Goal: Transaction & Acquisition: Book appointment/travel/reservation

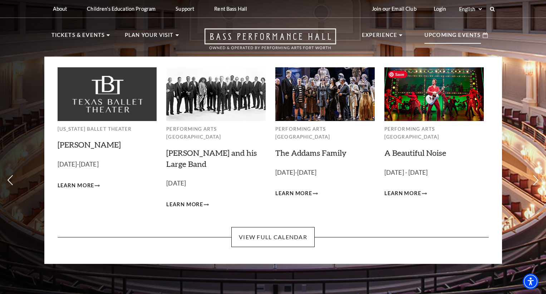
click at [440, 95] on img at bounding box center [434, 93] width 99 height 53
click at [407, 189] on span "Learn More" at bounding box center [403, 193] width 37 height 9
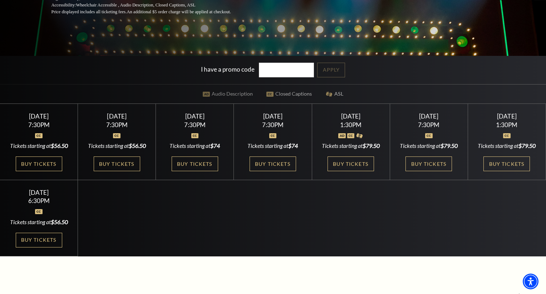
scroll to position [176, 0]
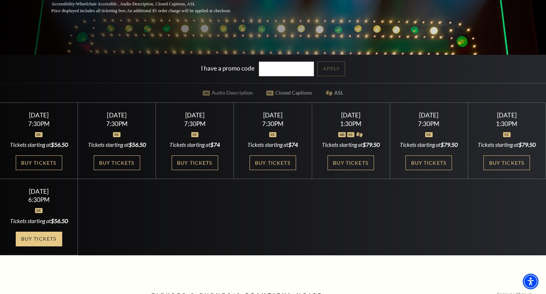
drag, startPoint x: 34, startPoint y: 238, endPoint x: 23, endPoint y: 245, distance: 13.5
click at [206, 251] on div "Select a Performance Tuesday October 28 | 7:30PM Tickets starting at $56.50 Tue…" at bounding box center [273, 178] width 546 height 152
click at [39, 245] on link "Buy Tickets" at bounding box center [39, 238] width 47 height 15
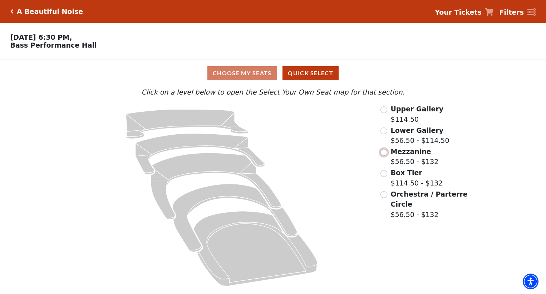
click at [383, 152] on input "Mezzanine$56.50 - $132\a" at bounding box center [384, 152] width 7 height 7
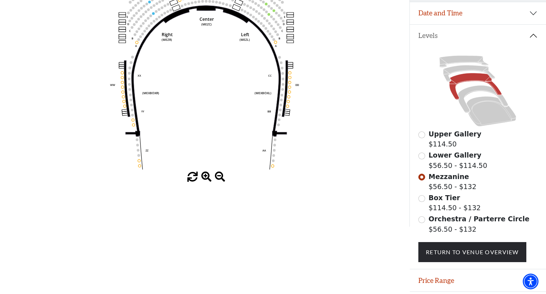
scroll to position [128, 0]
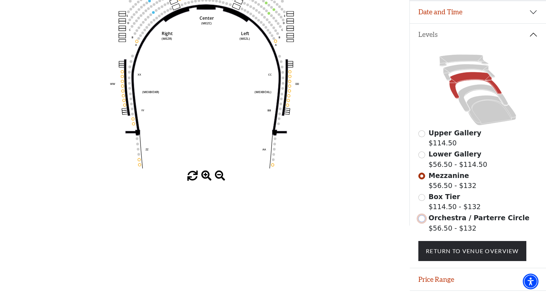
click at [422, 218] on input "Orchestra / Parterre Circle$56.50 - $132\a" at bounding box center [422, 218] width 7 height 7
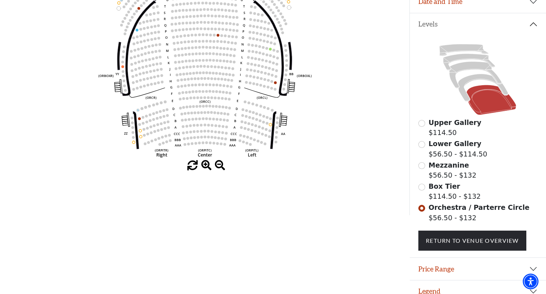
scroll to position [147, 0]
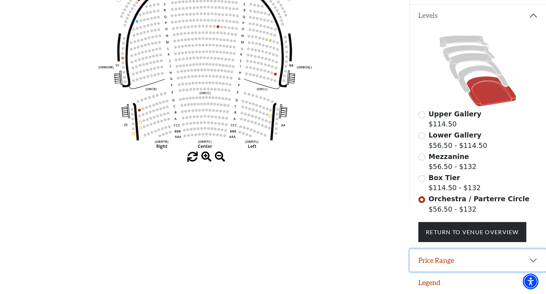
click at [443, 261] on button "Price Range" at bounding box center [478, 260] width 136 height 22
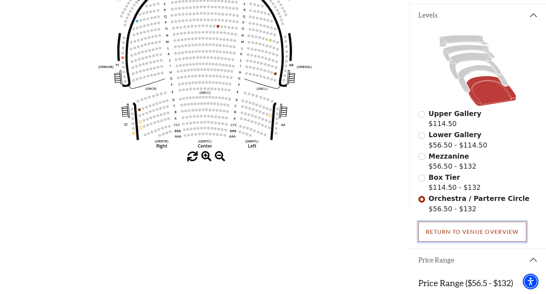
click at [453, 230] on link "Return To Venue Overview" at bounding box center [473, 231] width 108 height 20
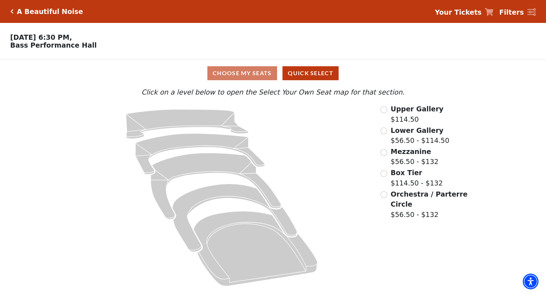
scroll to position [0, 0]
click at [385, 151] on input "Mezzanine$56.50 - $132\a" at bounding box center [384, 152] width 7 height 7
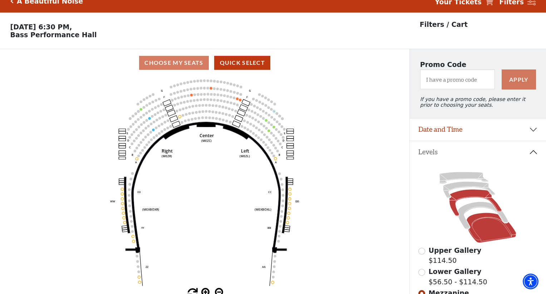
scroll to position [11, 0]
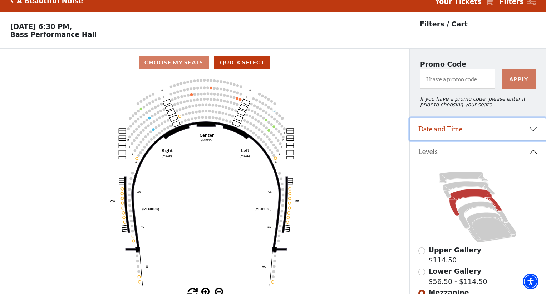
click at [534, 128] on button "Date and Time" at bounding box center [478, 129] width 136 height 22
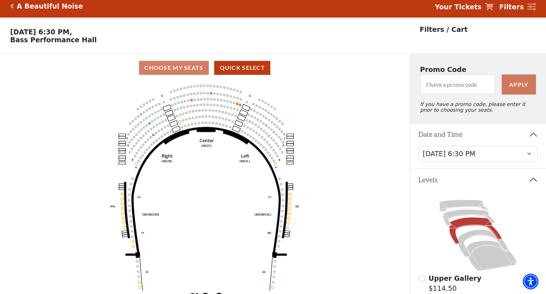
scroll to position [0, 0]
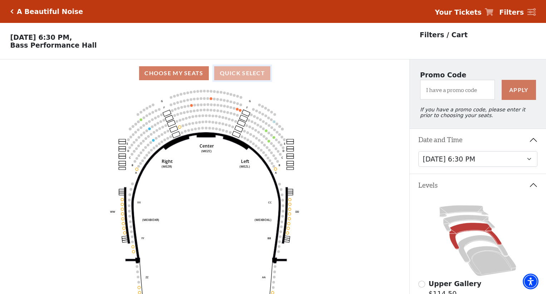
click at [240, 72] on button "Quick Select" at bounding box center [242, 73] width 56 height 14
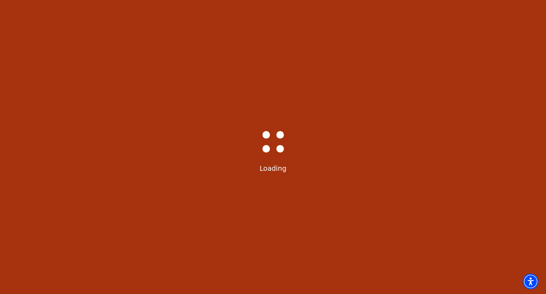
select select "6227"
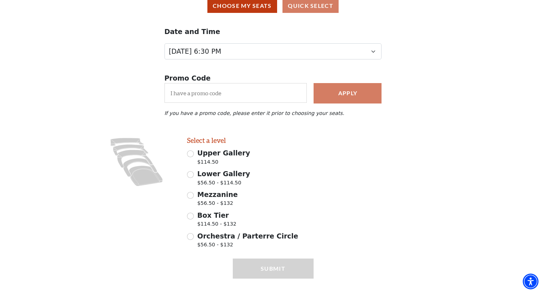
scroll to position [80, 0]
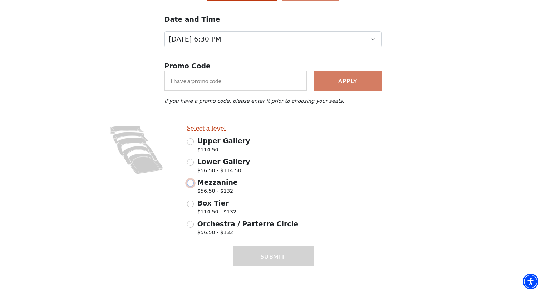
click at [191, 180] on input "Mezzanine $56.50 - $132" at bounding box center [190, 183] width 7 height 7
radio input "true"
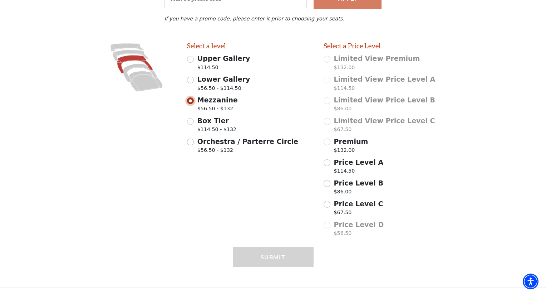
scroll to position [163, 0]
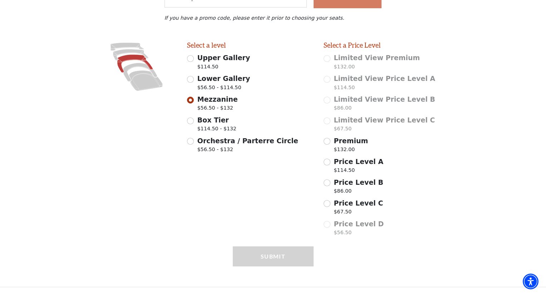
click at [327, 223] on div "Price Level D $56.50" at bounding box center [387, 229] width 126 height 20
click at [190, 141] on input "Orchestra / Parterre Circle $56.50 - $132" at bounding box center [190, 141] width 7 height 7
radio input "true"
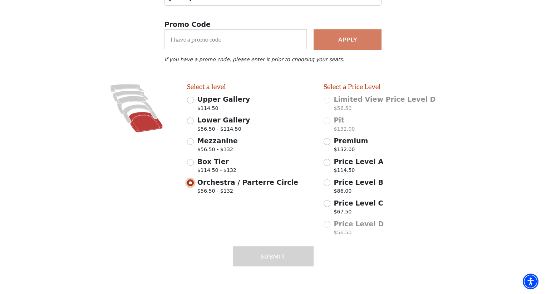
scroll to position [121, 0]
click at [191, 121] on input "Lower Gallery $56.50 - $114.50" at bounding box center [190, 121] width 7 height 7
radio input "true"
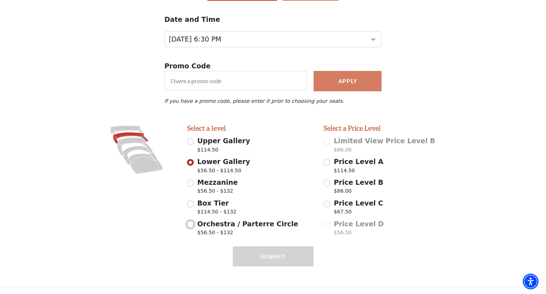
click at [192, 224] on input "Orchestra / Parterre Circle $56.50 - $132" at bounding box center [190, 224] width 7 height 7
radio input "true"
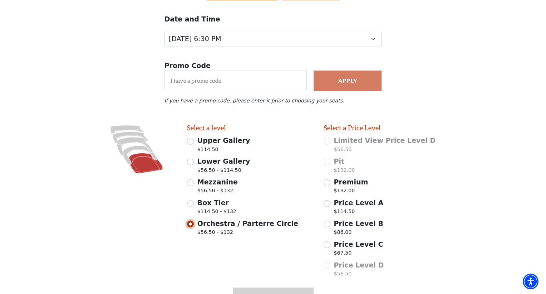
scroll to position [80, 0]
click at [189, 160] on input "Lower Gallery $56.50 - $114.50" at bounding box center [190, 161] width 7 height 7
radio input "true"
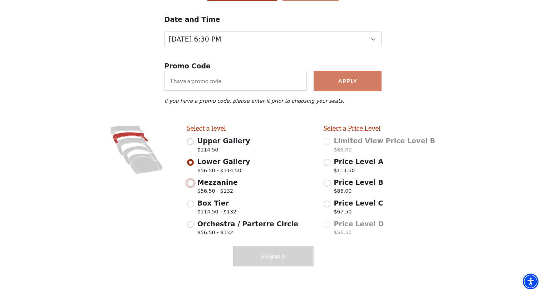
scroll to position [79, 0]
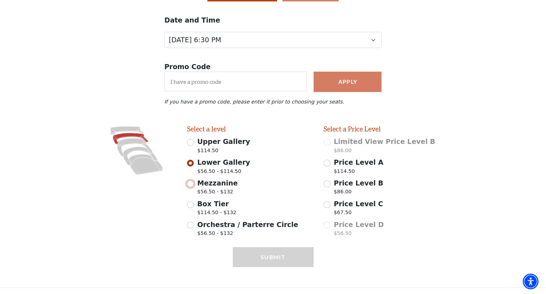
click at [189, 180] on div "Mezzanine $56.50 - $132" at bounding box center [250, 188] width 126 height 20
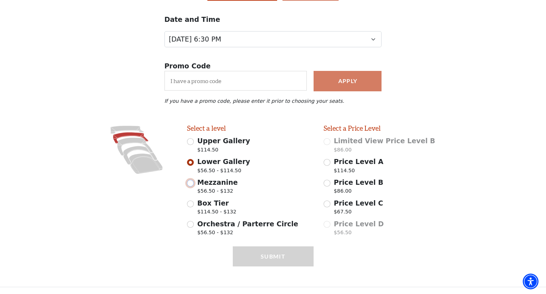
scroll to position [80, 0]
click at [191, 203] on input "Box Tier $114.50 - $132" at bounding box center [190, 203] width 7 height 7
radio input "true"
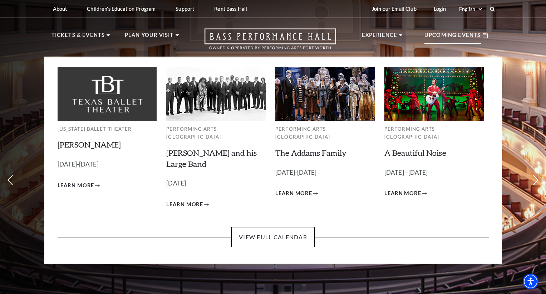
click at [445, 35] on p "Upcoming Events" at bounding box center [453, 37] width 57 height 13
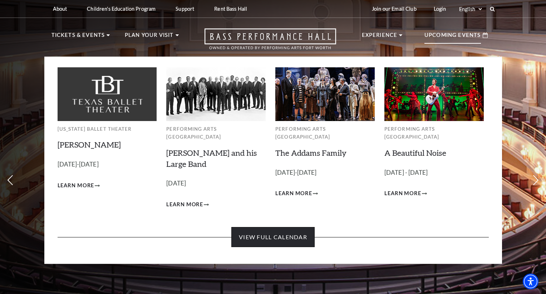
click at [267, 227] on link "View Full Calendar" at bounding box center [272, 237] width 83 height 20
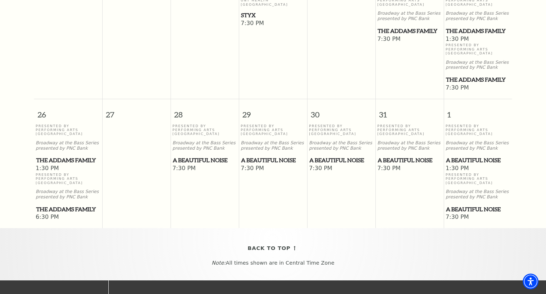
scroll to position [499, 0]
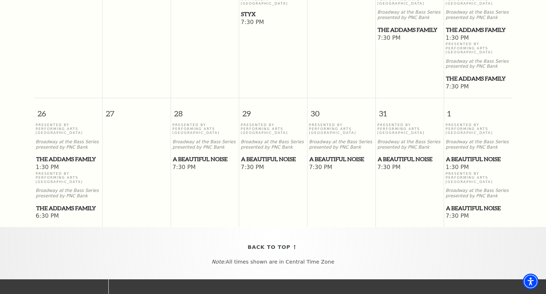
click at [461, 155] on span "A Beautiful Noise" at bounding box center [478, 159] width 64 height 9
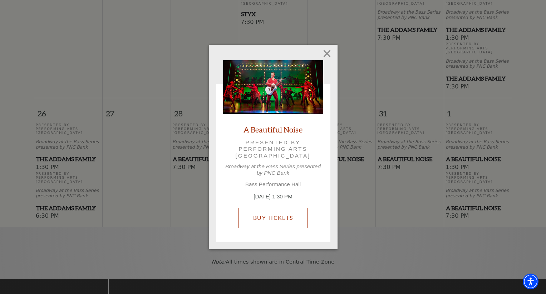
click at [274, 215] on link "Buy Tickets" at bounding box center [273, 217] width 69 height 20
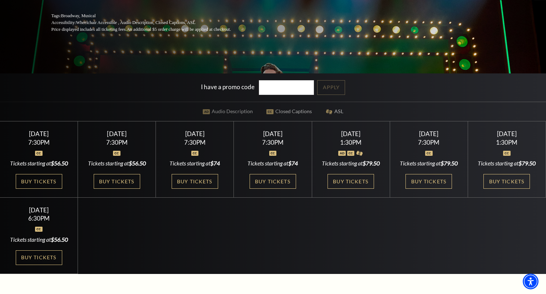
scroll to position [159, 0]
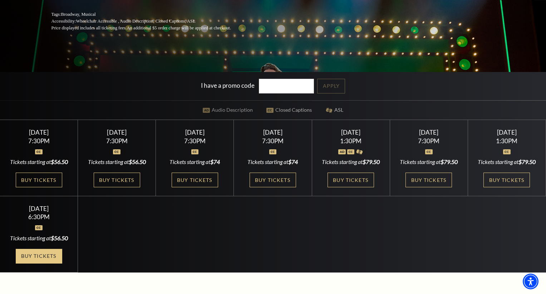
click at [39, 262] on link "Buy Tickets" at bounding box center [39, 256] width 47 height 15
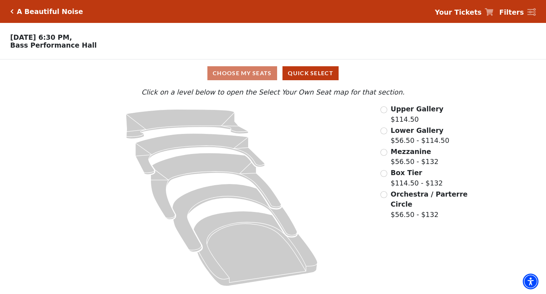
click at [11, 11] on icon "Click here to go back to filters" at bounding box center [11, 11] width 3 height 5
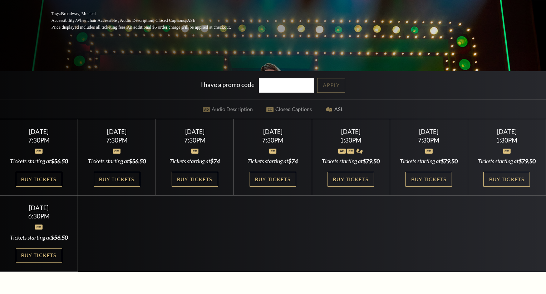
scroll to position [160, 0]
